Goal: Transaction & Acquisition: Purchase product/service

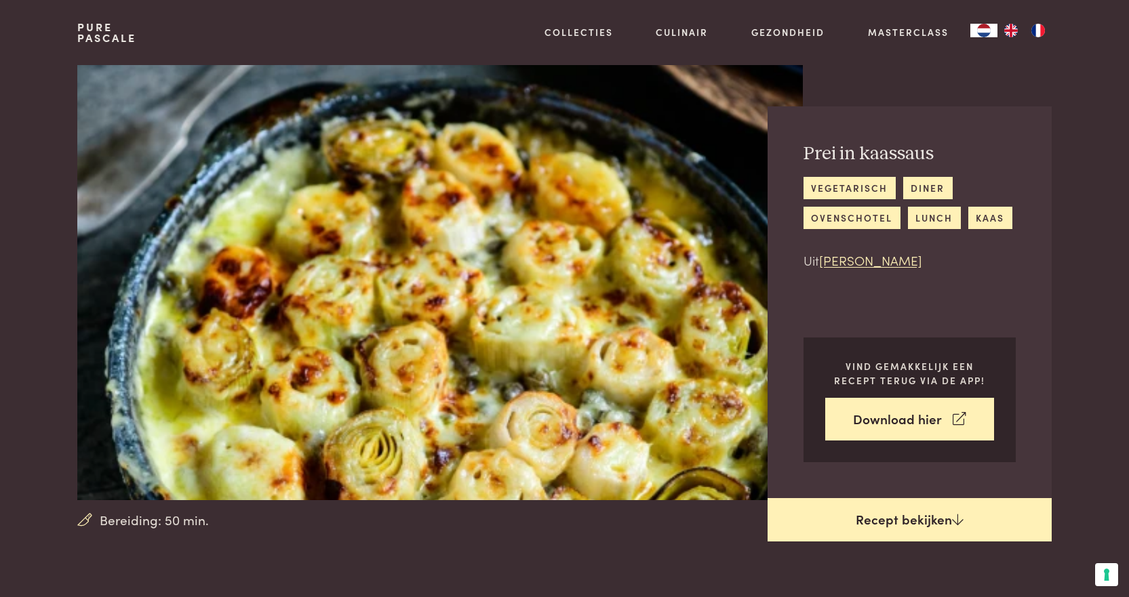
click at [907, 524] on link "Recept bekijken" at bounding box center [909, 519] width 284 height 43
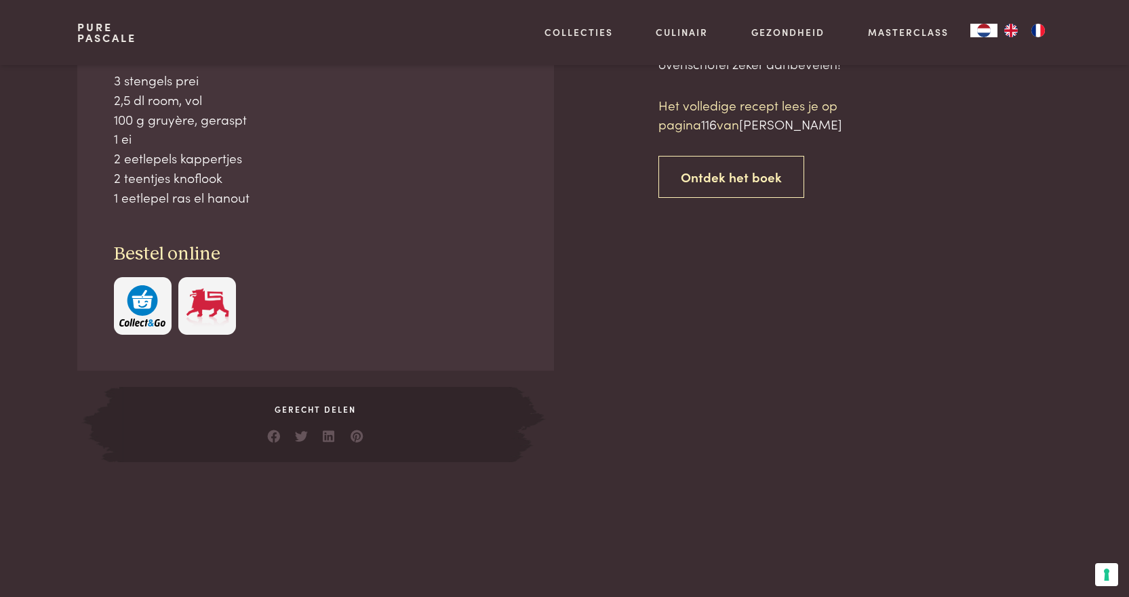
scroll to position [613, 0]
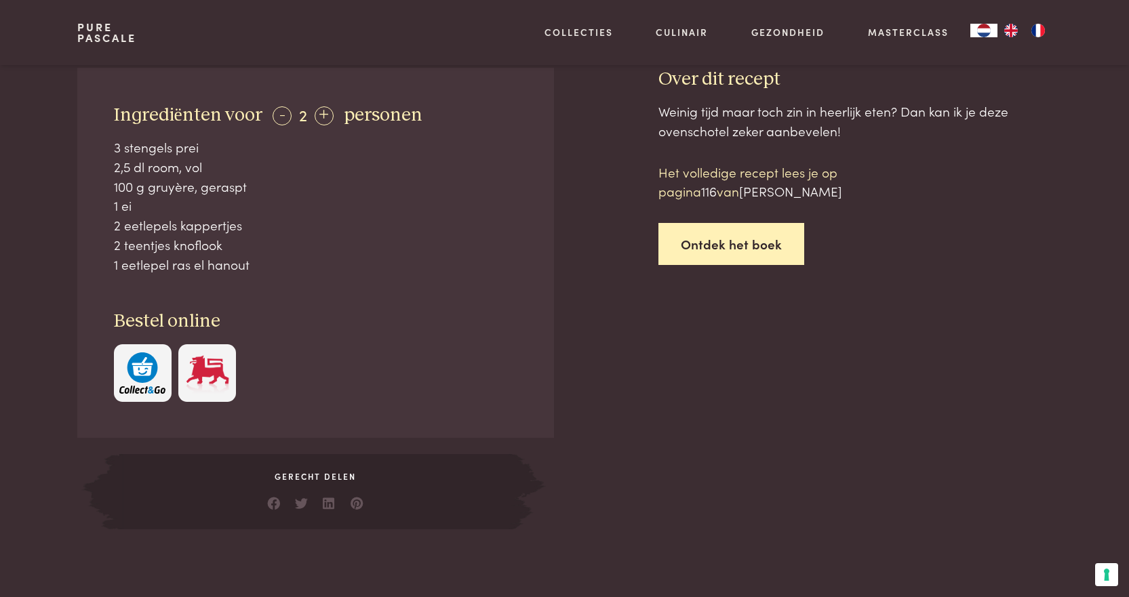
click at [761, 252] on link "Ontdek het boek" at bounding box center [731, 244] width 146 height 43
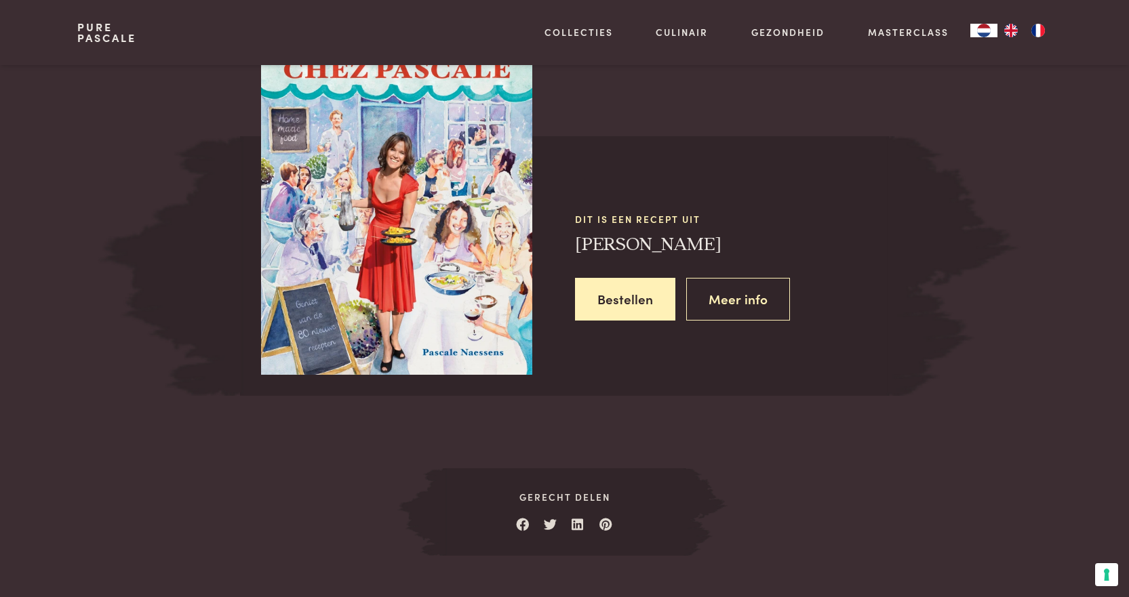
scroll to position [1218, 0]
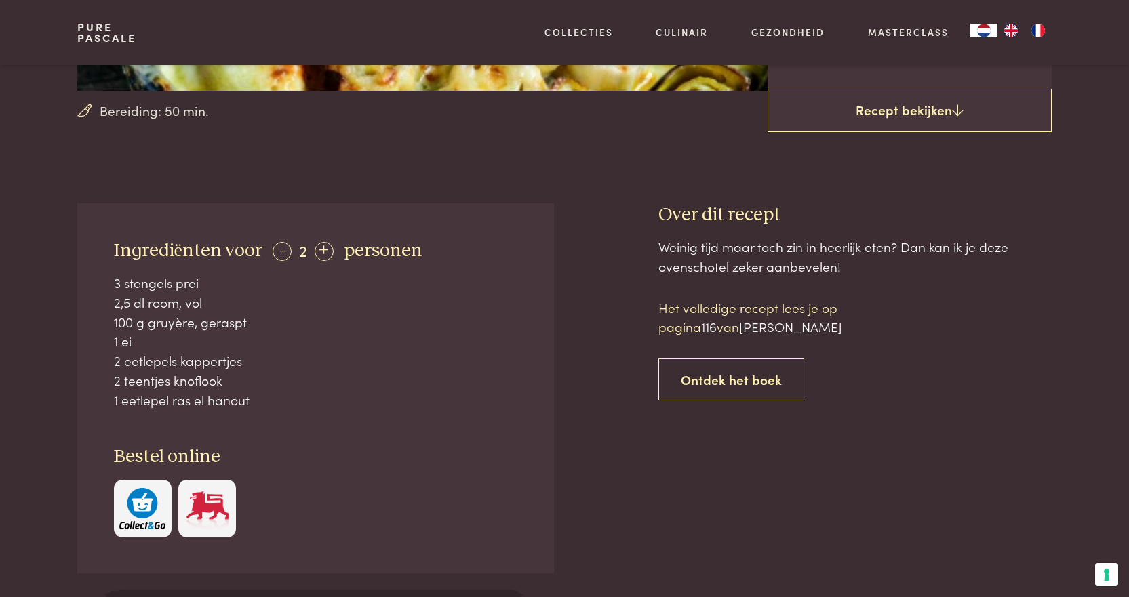
scroll to position [206, 0]
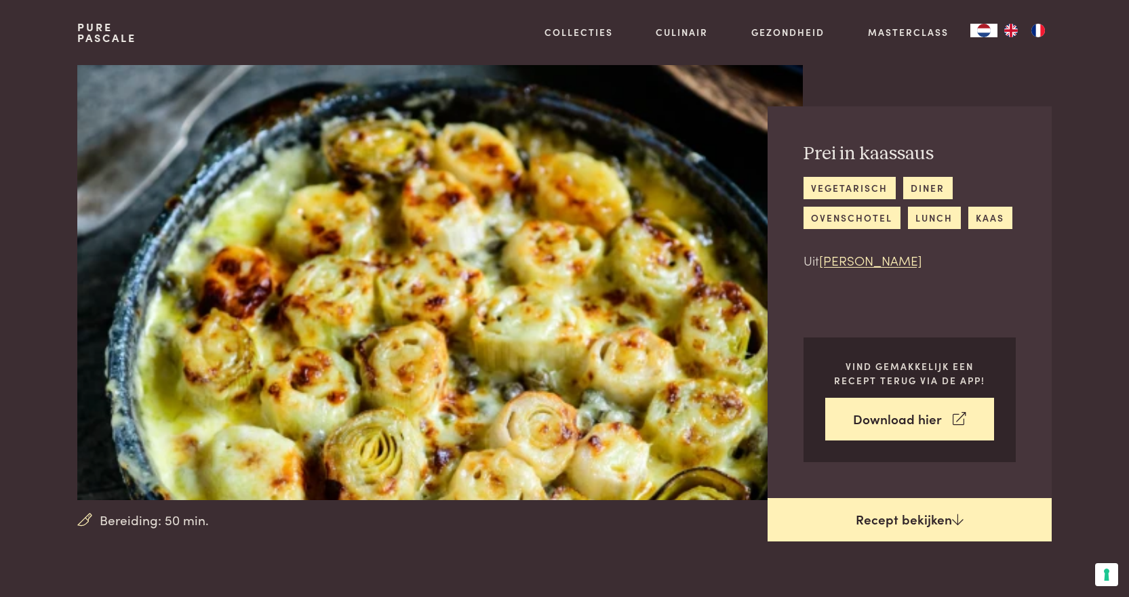
click at [862, 529] on link "Recept bekijken" at bounding box center [909, 519] width 284 height 43
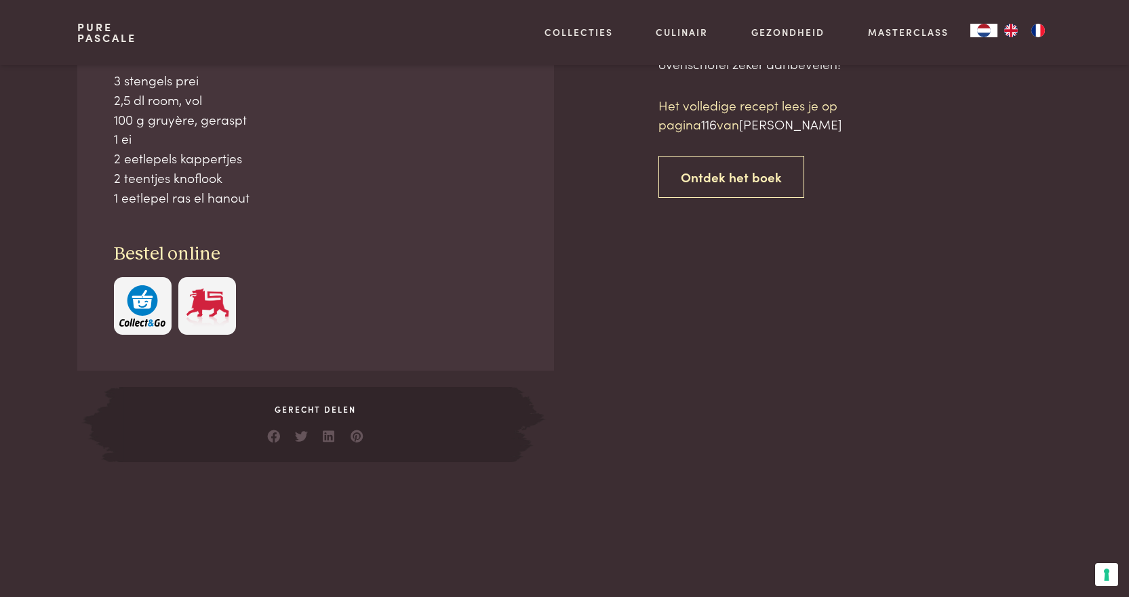
scroll to position [613, 0]
click at [734, 178] on link "Ontdek het boek" at bounding box center [731, 176] width 146 height 43
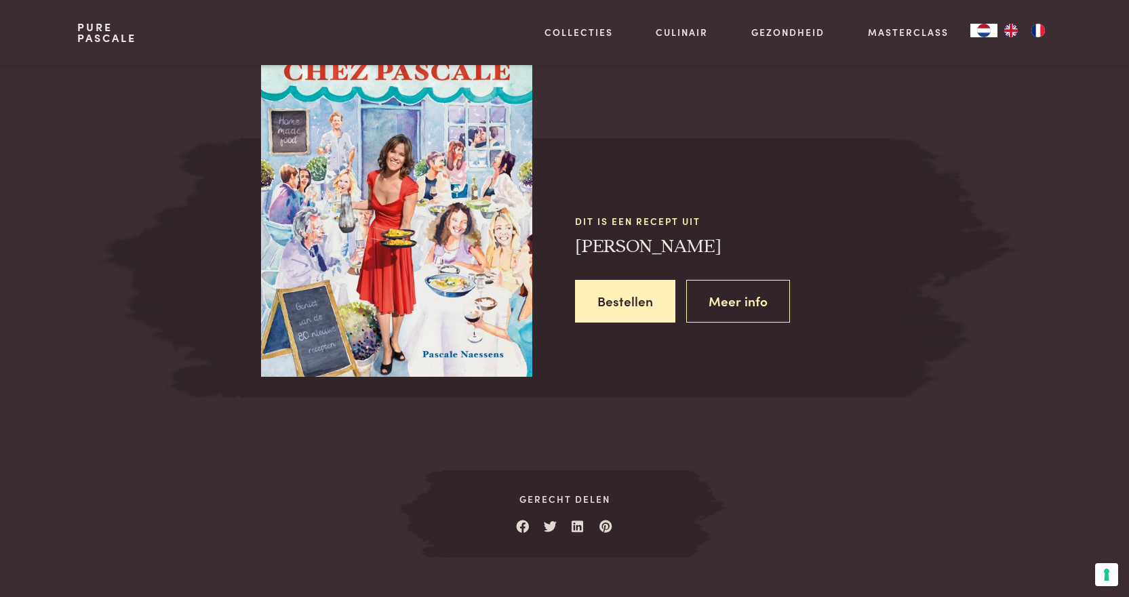
scroll to position [1218, 0]
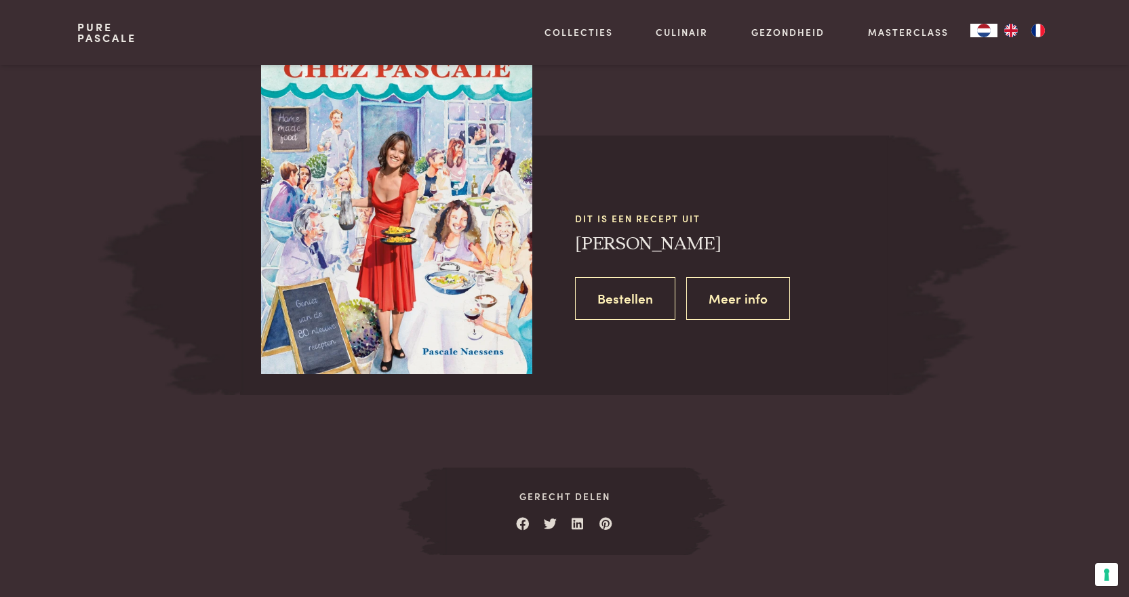
click at [625, 303] on link "Bestellen" at bounding box center [625, 298] width 100 height 43
